Goal: Transaction & Acquisition: Book appointment/travel/reservation

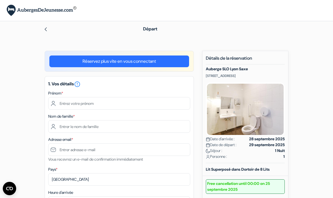
scroll to position [22, 0]
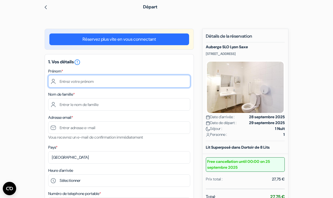
click at [113, 79] on input "text" at bounding box center [119, 81] width 142 height 13
type input "Anaïs"
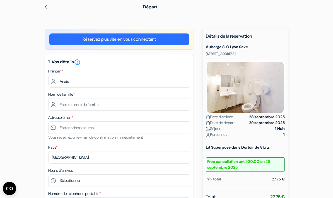
type input "Berouane"
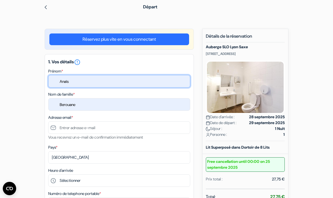
type input "[EMAIL_ADDRESS][DOMAIN_NAME]"
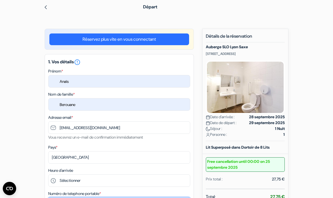
type input "[PHONE_NUMBER]"
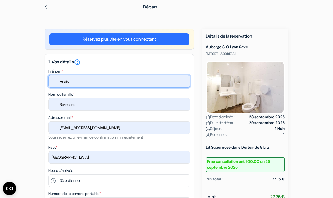
scroll to position [71, 0]
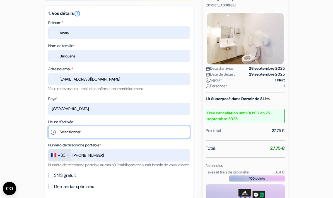
select select "15"
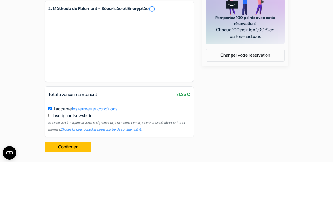
scroll to position [244, 0]
click at [73, 178] on button "Confirmer Loading..." at bounding box center [68, 183] width 46 height 11
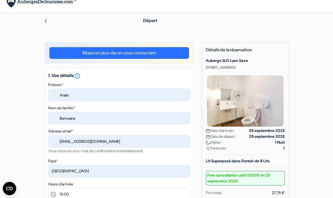
scroll to position [0, 0]
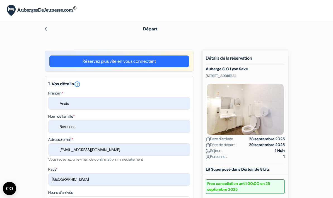
click at [49, 28] on div at bounding box center [87, 29] width 86 height 7
click at [45, 30] on img at bounding box center [46, 29] width 4 height 4
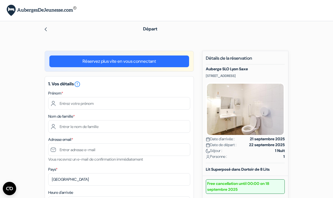
click at [162, 111] on div "1. Vos détails error_outline Prénom * Nom de famille * Adresse email * Vous rec…" at bounding box center [119, 172] width 149 height 193
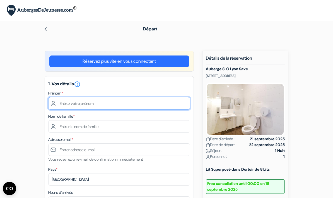
click at [167, 107] on input "text" at bounding box center [119, 103] width 142 height 13
type input "Anaïs"
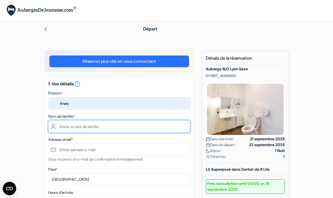
type input "Berouane"
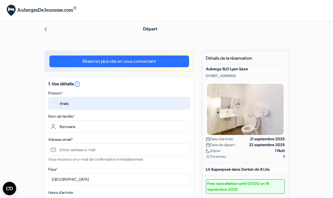
type input "[EMAIL_ADDRESS][DOMAIN_NAME]"
type input "[PHONE_NUMBER]"
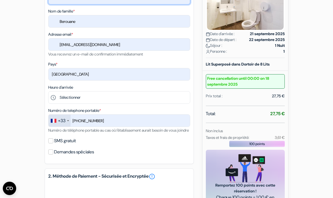
scroll to position [105, 0]
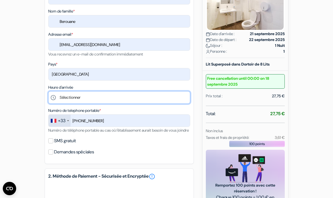
select select "15"
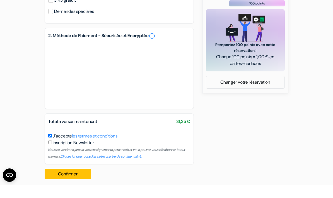
scroll to position [244, 0]
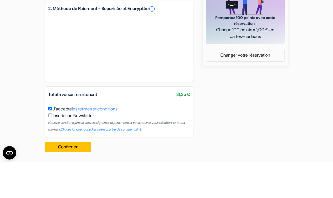
click at [74, 178] on button "Confirmer Loading..." at bounding box center [68, 183] width 46 height 11
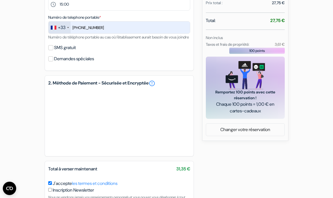
scroll to position [222, 0]
